Goal: Check status: Check status

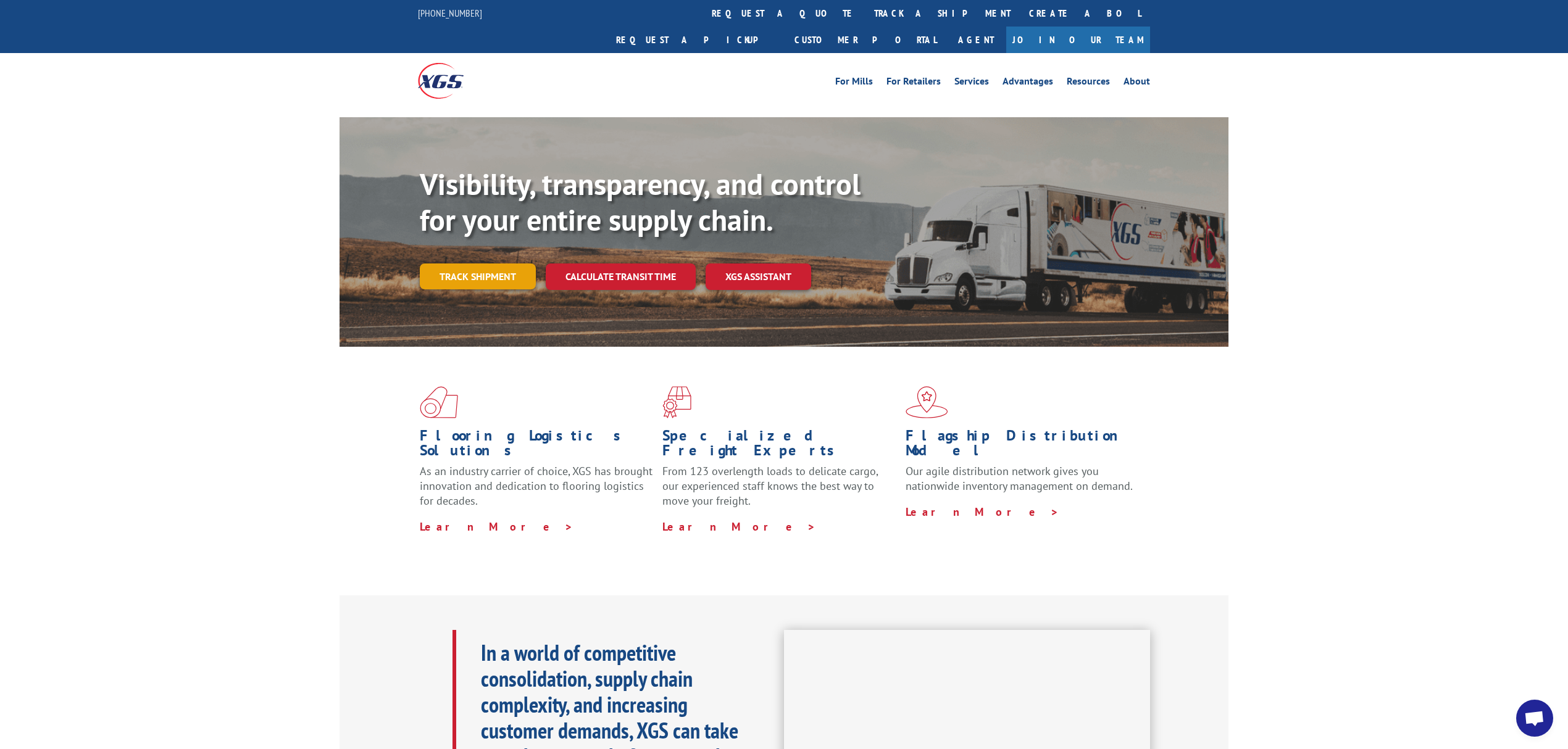
click at [522, 264] on link "Track shipment" at bounding box center [477, 276] width 116 height 26
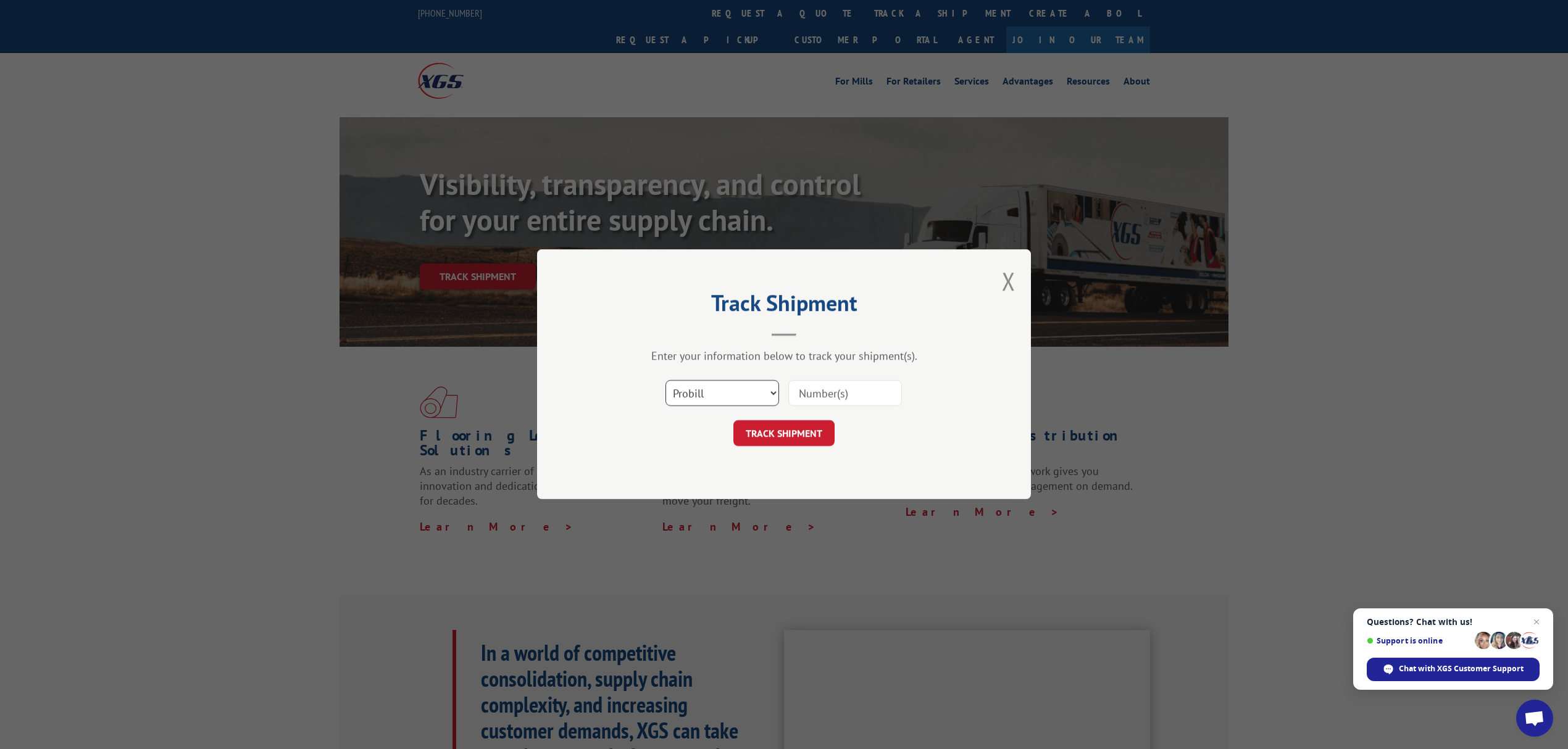
click at [701, 394] on select "Select category... Probill BOL PO" at bounding box center [722, 393] width 114 height 26
click at [808, 343] on div "Track Shipment Enter your information below to track your shipment(s). Select c…" at bounding box center [784, 374] width 494 height 250
drag, startPoint x: 1012, startPoint y: 267, endPoint x: 1003, endPoint y: 276, distance: 12.7
click at [1007, 270] on button "Close modal" at bounding box center [1009, 281] width 13 height 33
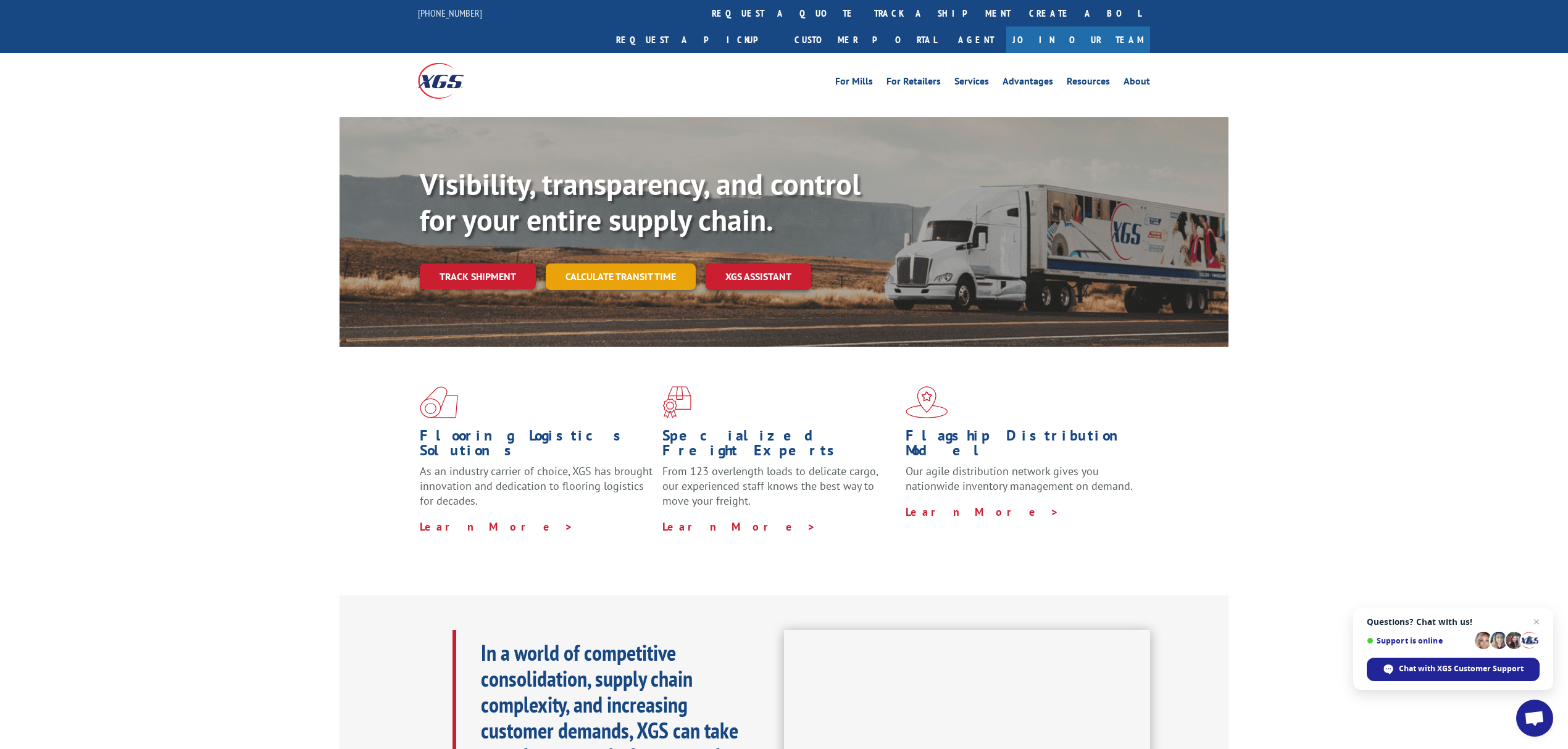
click at [606, 264] on link "Calculate transit time" at bounding box center [620, 276] width 150 height 26
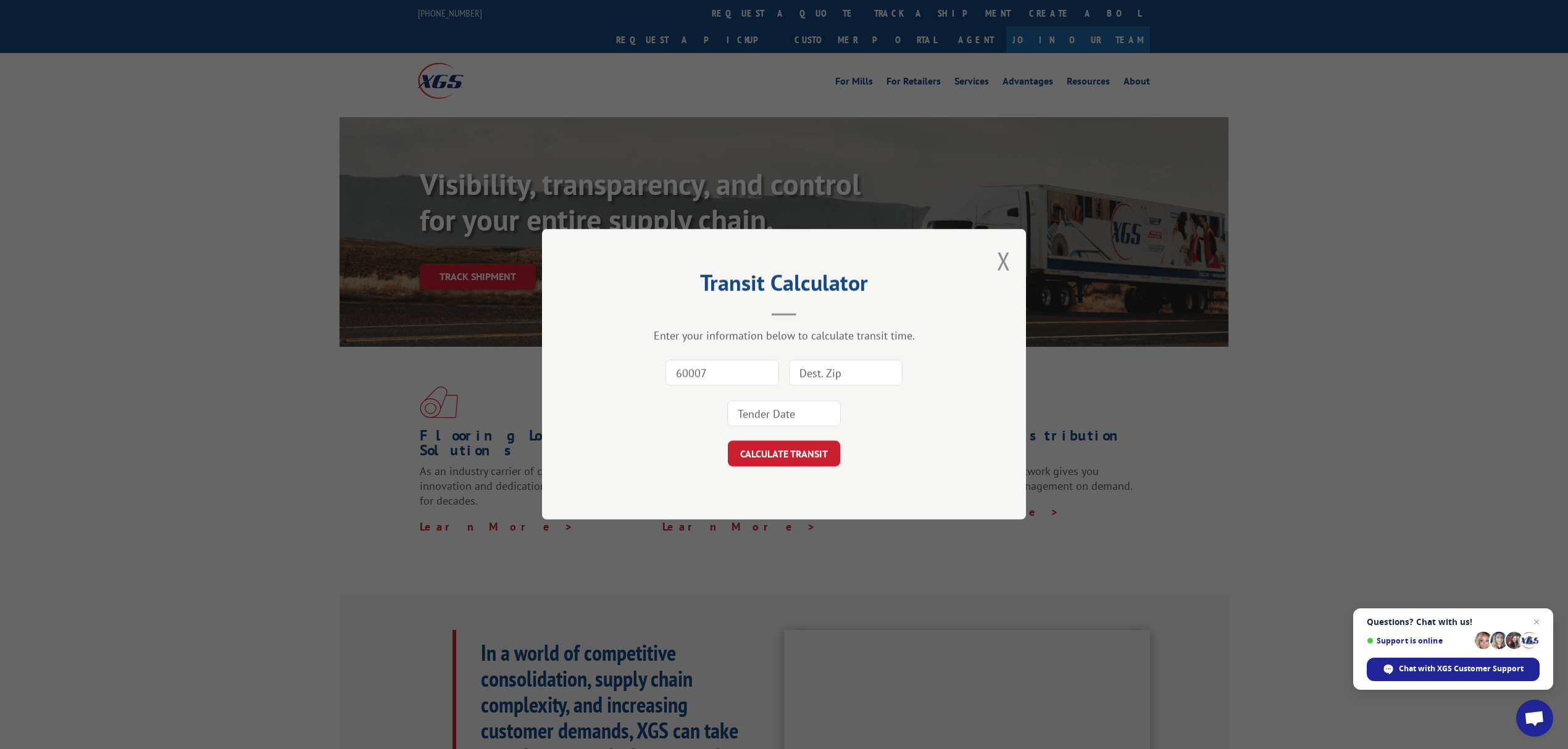
type input "60007"
type input "63132"
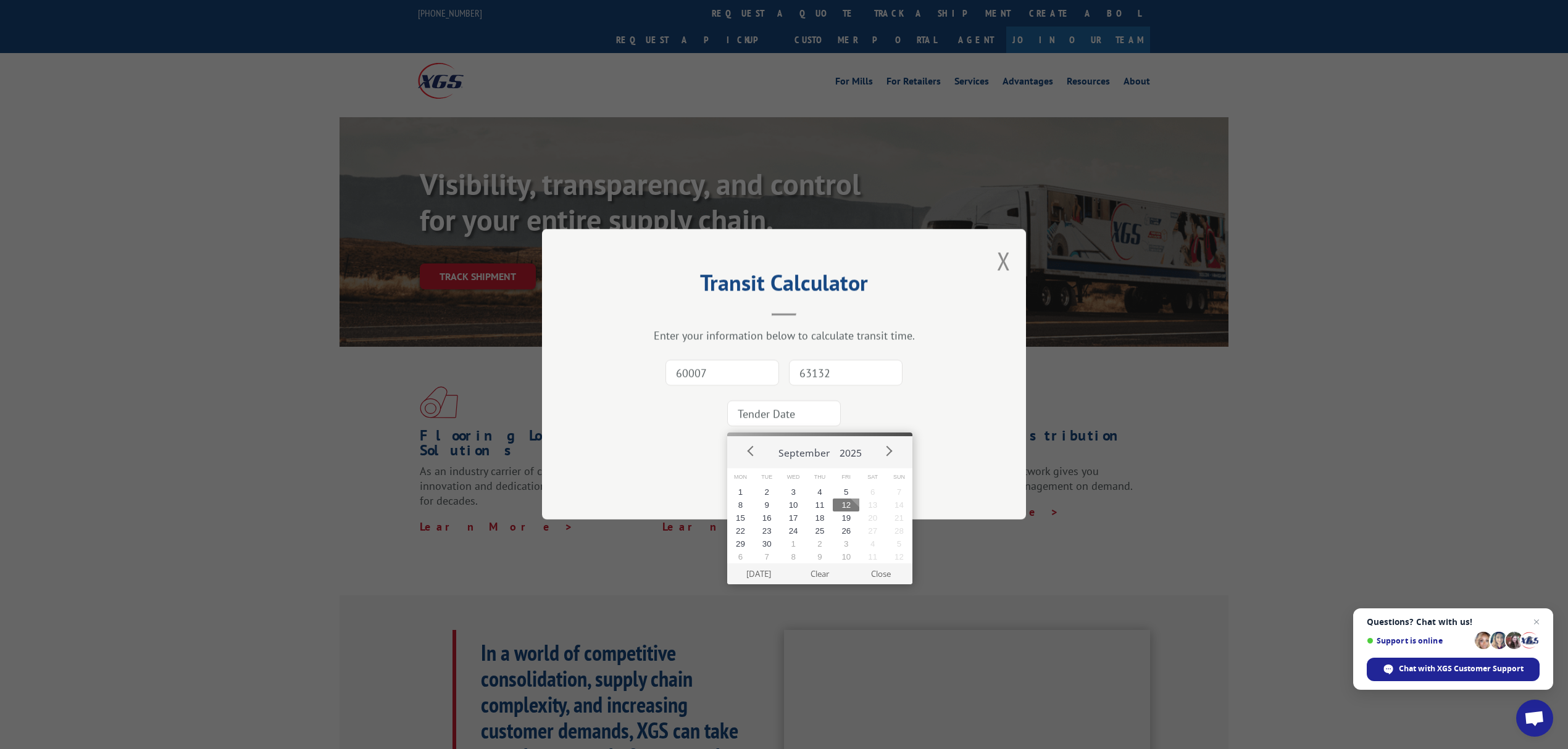
click at [852, 502] on button "12" at bounding box center [845, 505] width 26 height 13
type input "[DATE]"
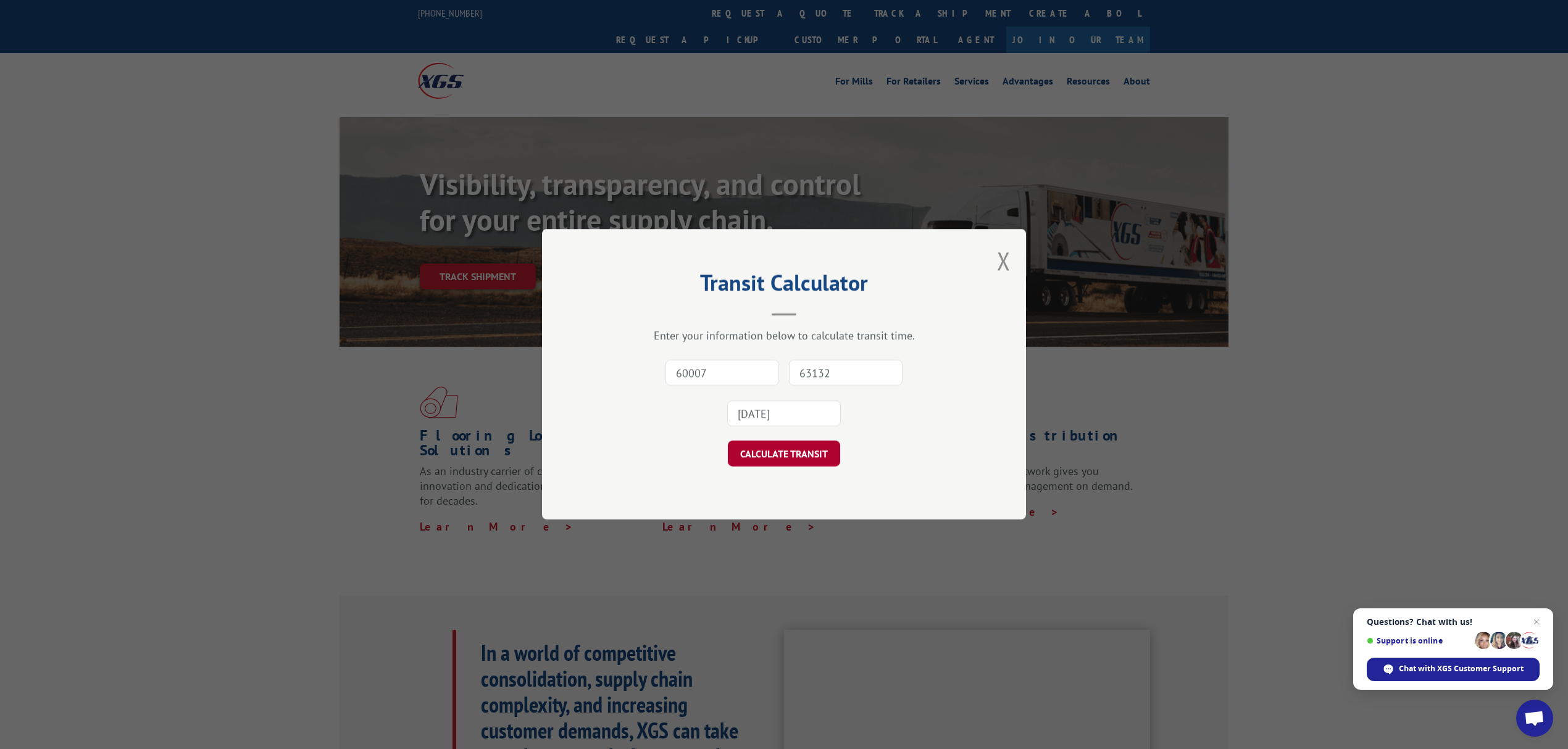
click at [812, 452] on button "CALCULATE TRANSIT" at bounding box center [783, 454] width 112 height 26
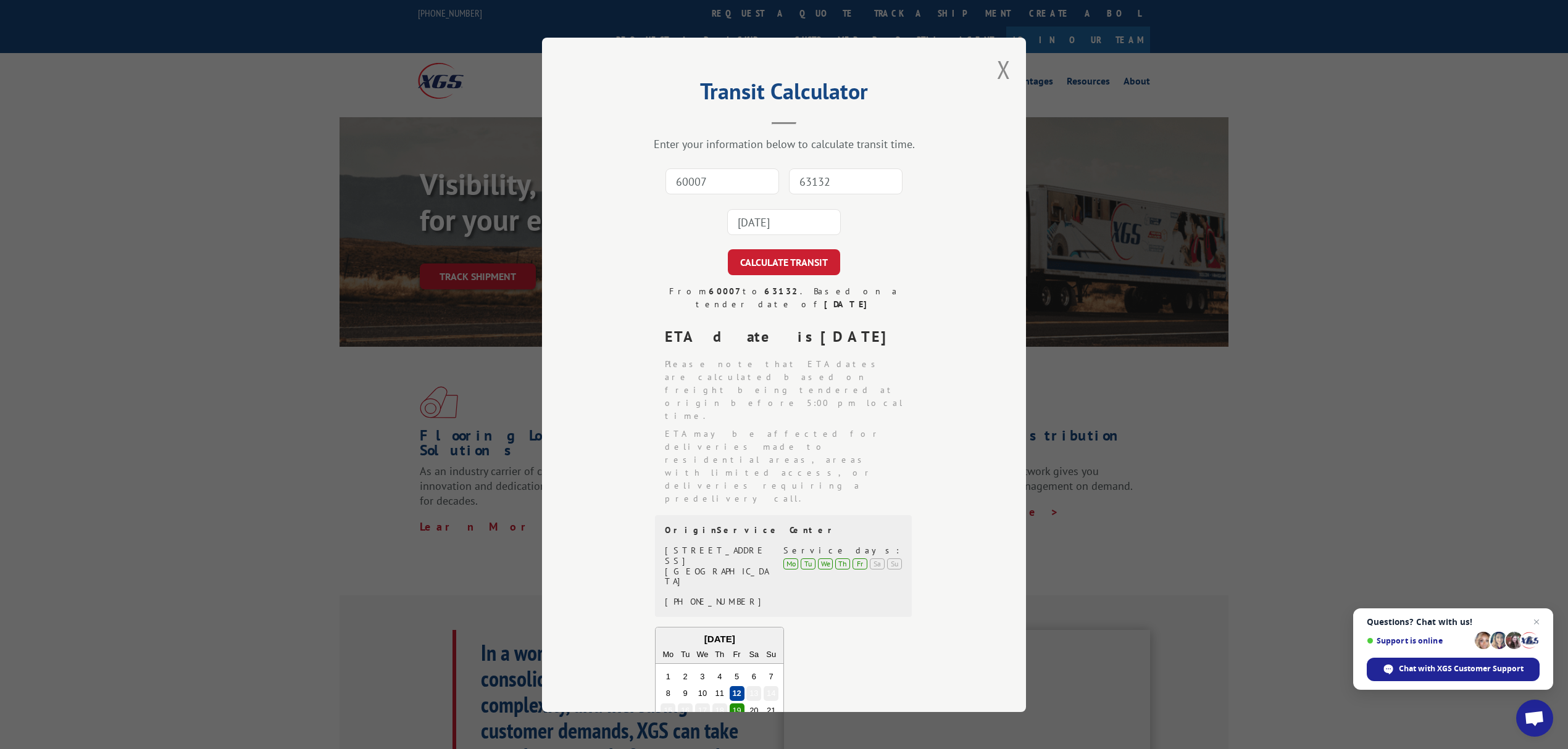
click at [731, 184] on input "60007" at bounding box center [722, 182] width 114 height 26
